Goal: Information Seeking & Learning: Learn about a topic

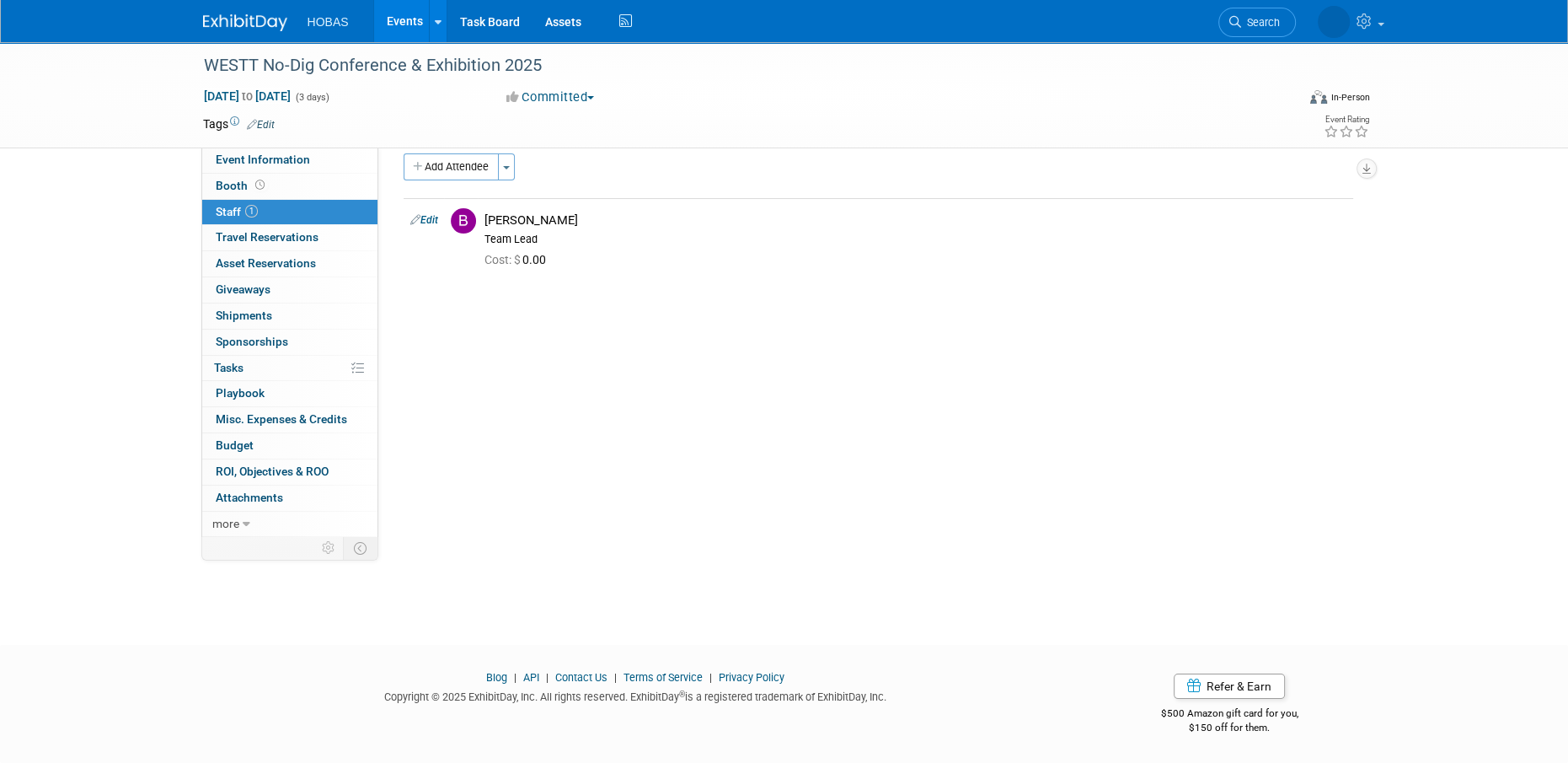
click at [397, 18] on link "Events" at bounding box center [405, 21] width 62 height 42
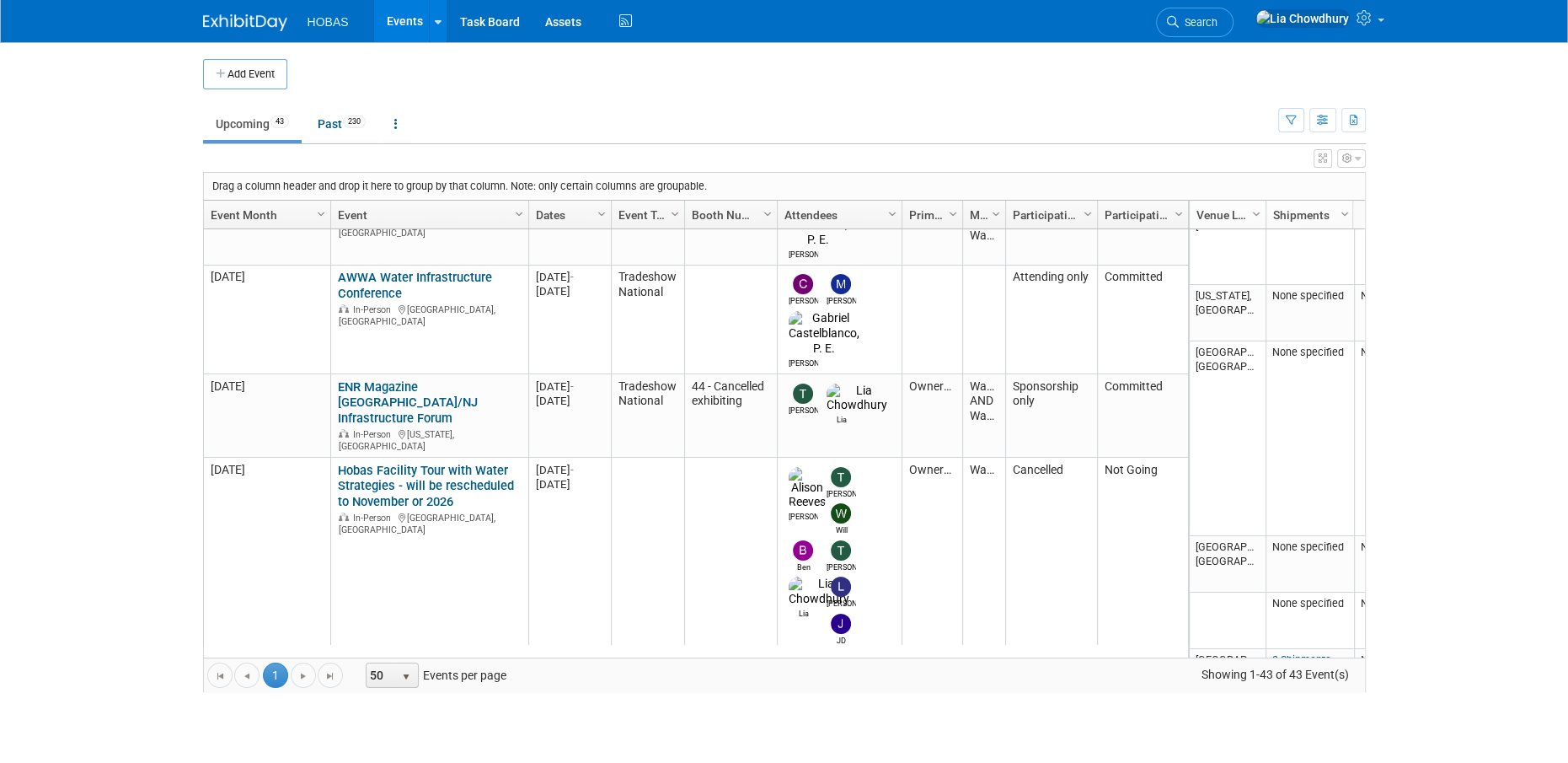
scroll to position [699, 0]
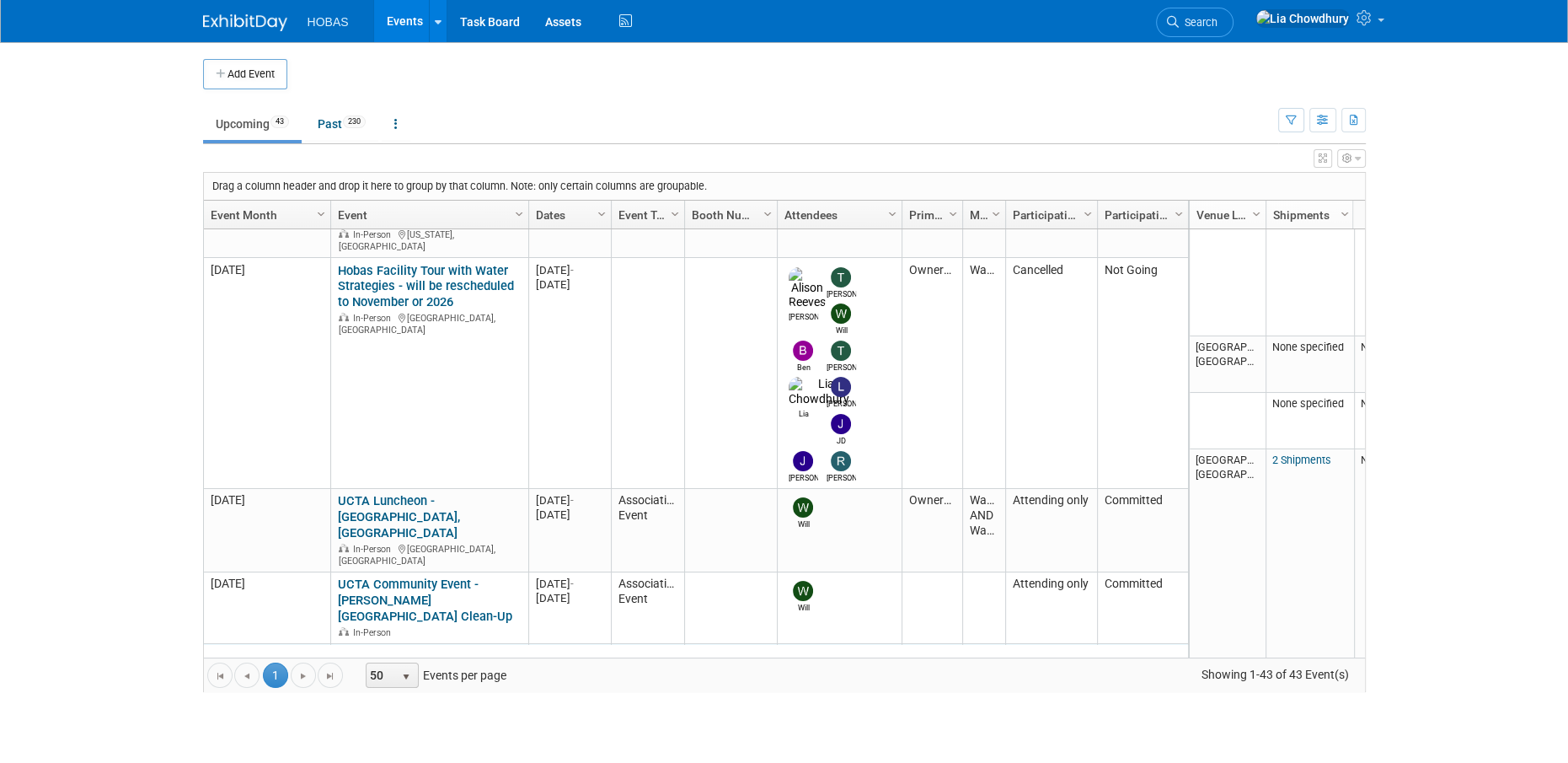
click at [422, 649] on link "***WEFTEC 2025 - [GEOGRAPHIC_DATA]" at bounding box center [410, 664] width 145 height 31
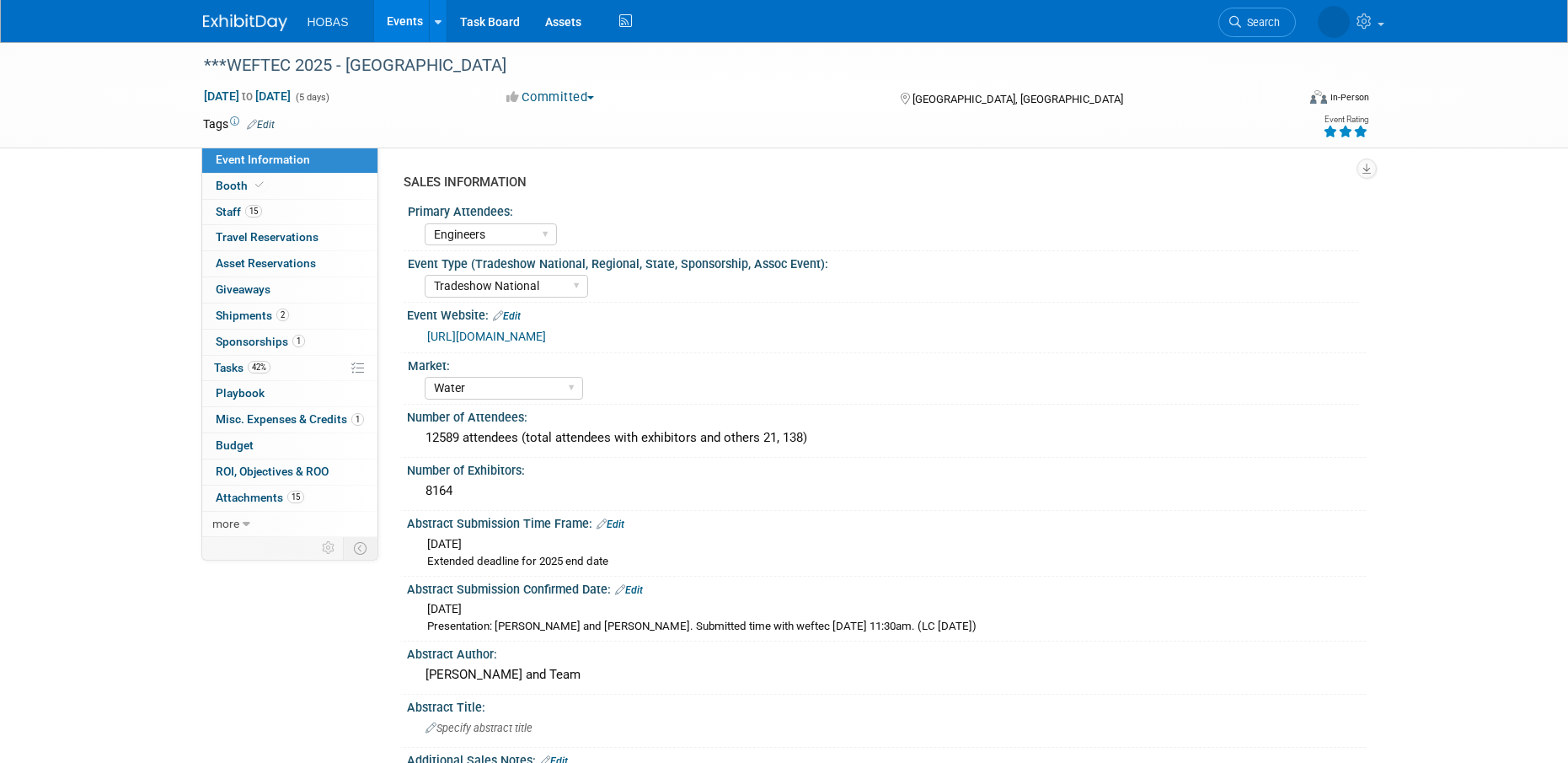
select select "Engineers"
select select "Tradeshow National"
select select "Water"
select select "Exhibiting and Sponsoring"
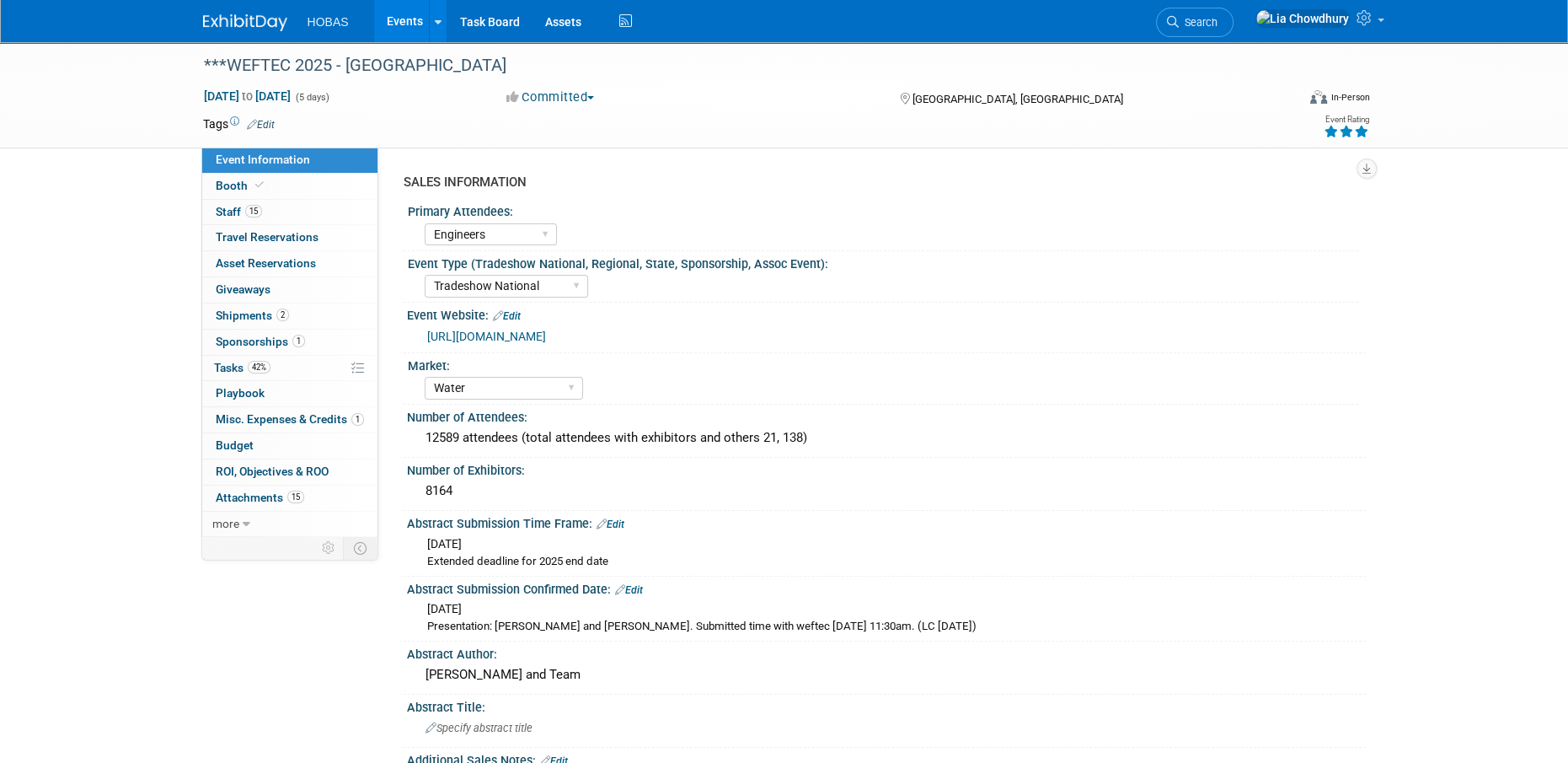
click at [520, 343] on link "[URL][DOMAIN_NAME]" at bounding box center [486, 336] width 119 height 14
